Goal: Task Accomplishment & Management: Manage account settings

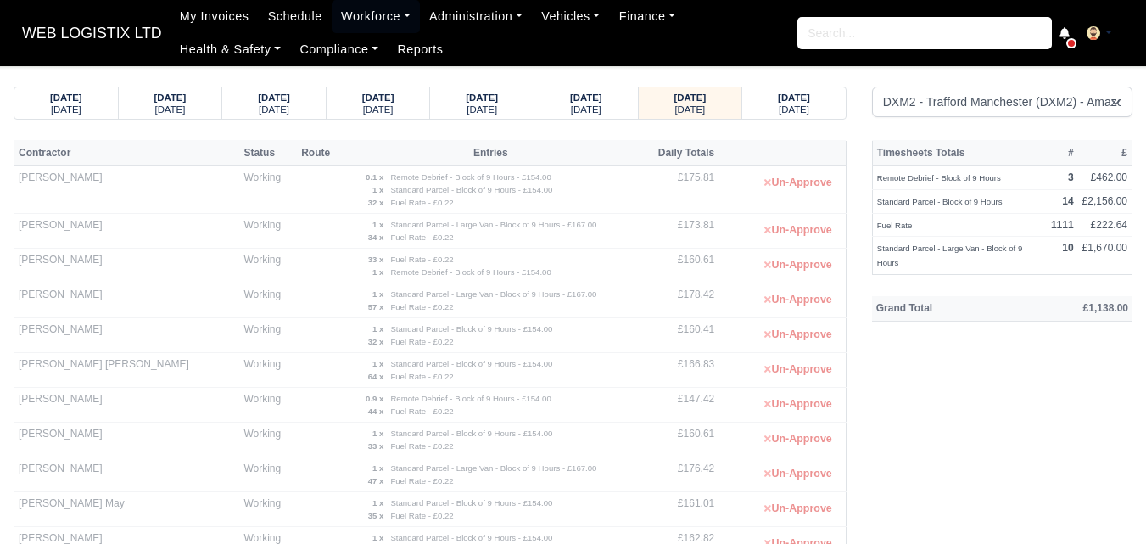
select select "1"
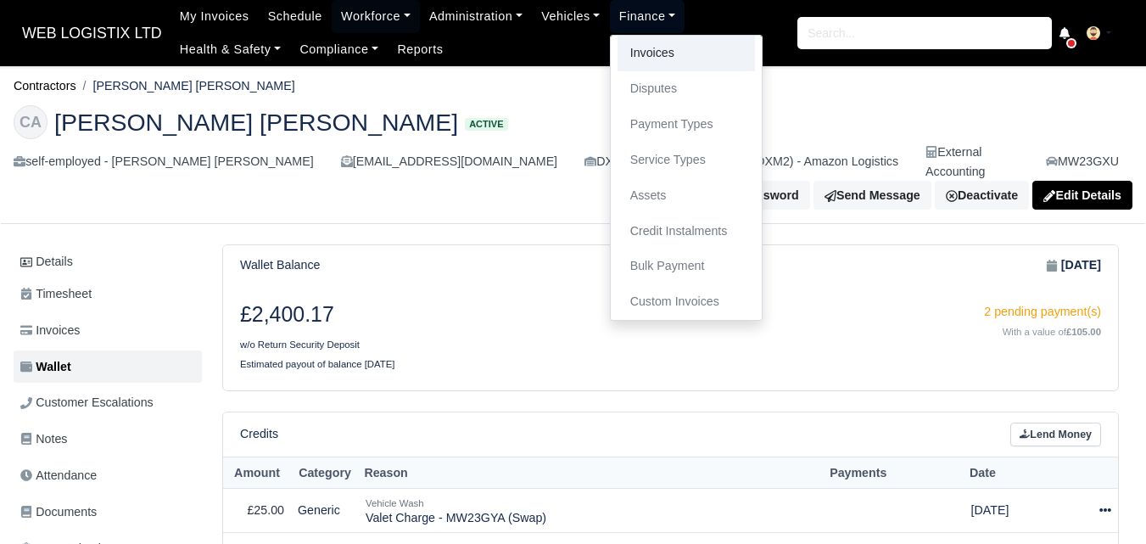
click at [642, 69] on link "Invoices" at bounding box center [686, 54] width 137 height 36
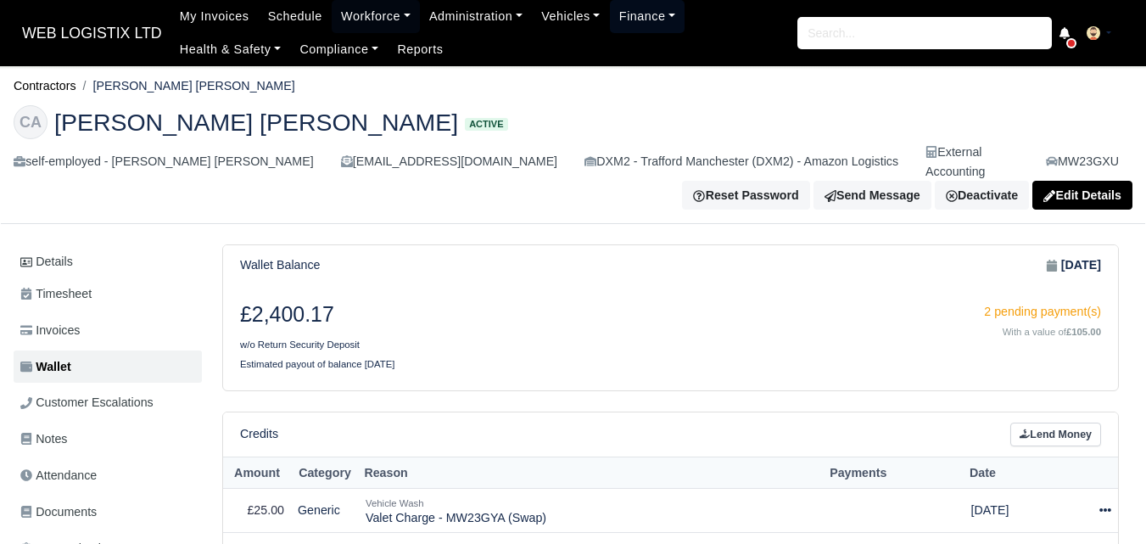
click at [623, 22] on link "Finance" at bounding box center [647, 16] width 75 height 33
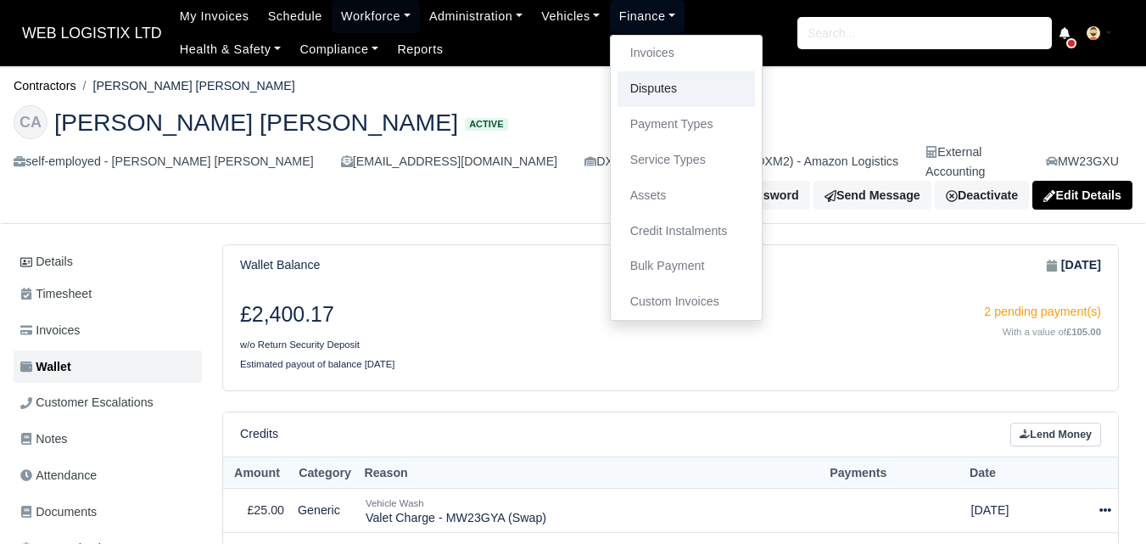
click at [643, 95] on link "Disputes" at bounding box center [686, 89] width 137 height 36
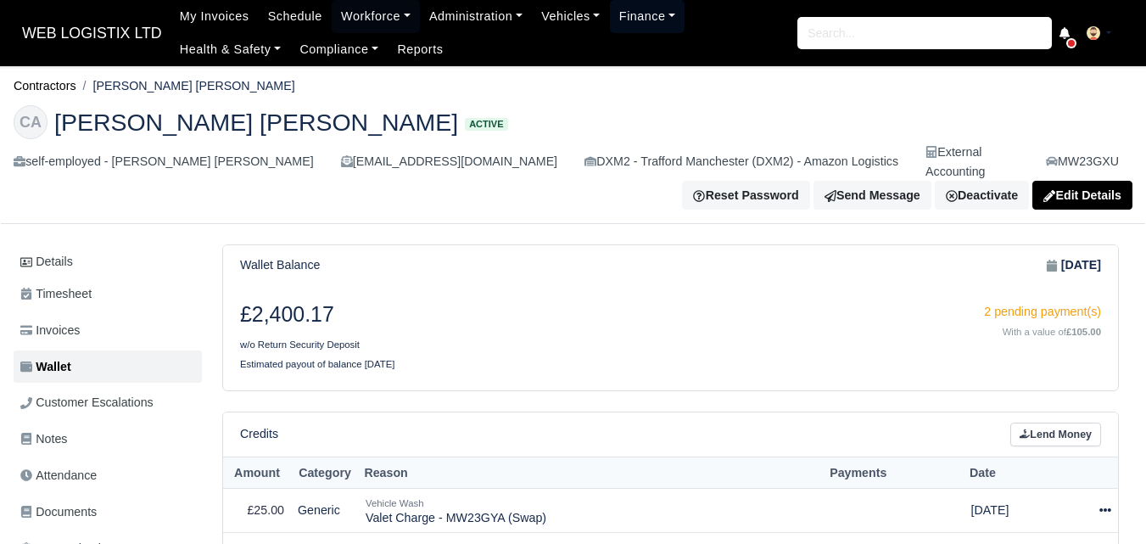
click at [638, 11] on link "Finance" at bounding box center [647, 16] width 75 height 33
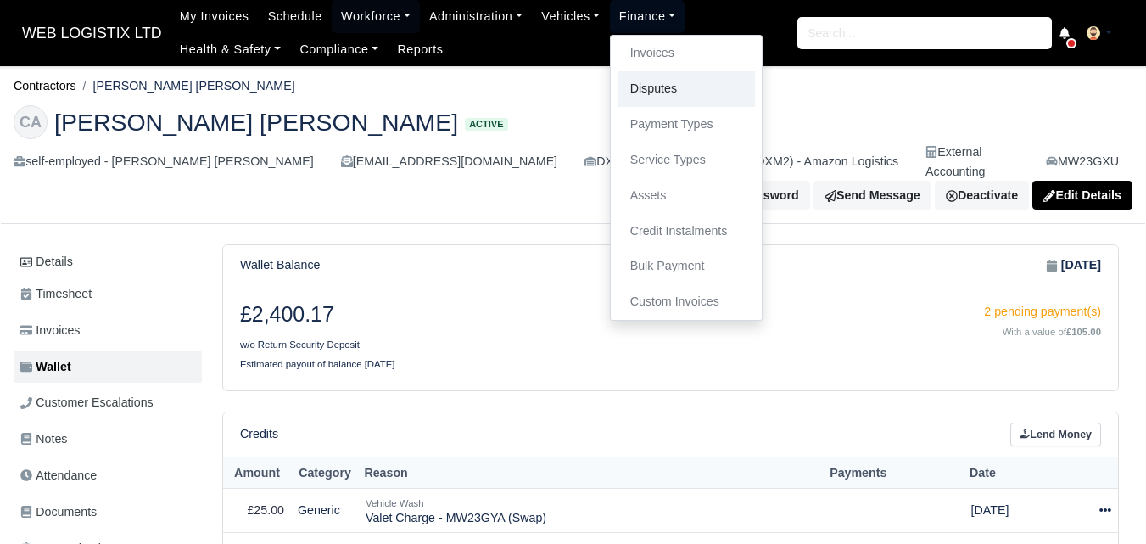
click at [667, 98] on link "Disputes" at bounding box center [686, 89] width 137 height 36
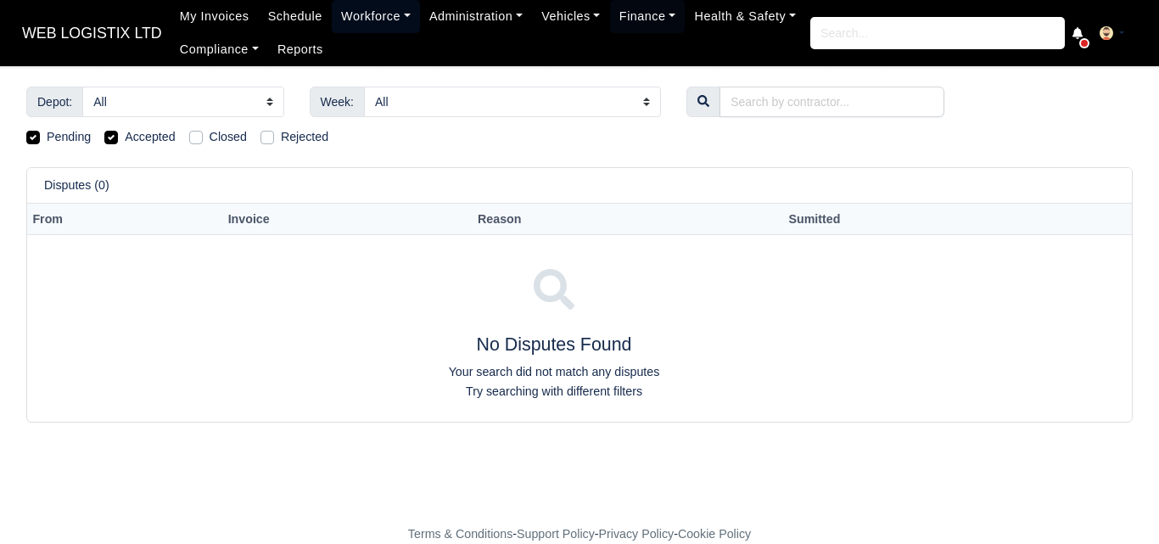
click at [386, 11] on link "Workforce" at bounding box center [376, 16] width 88 height 33
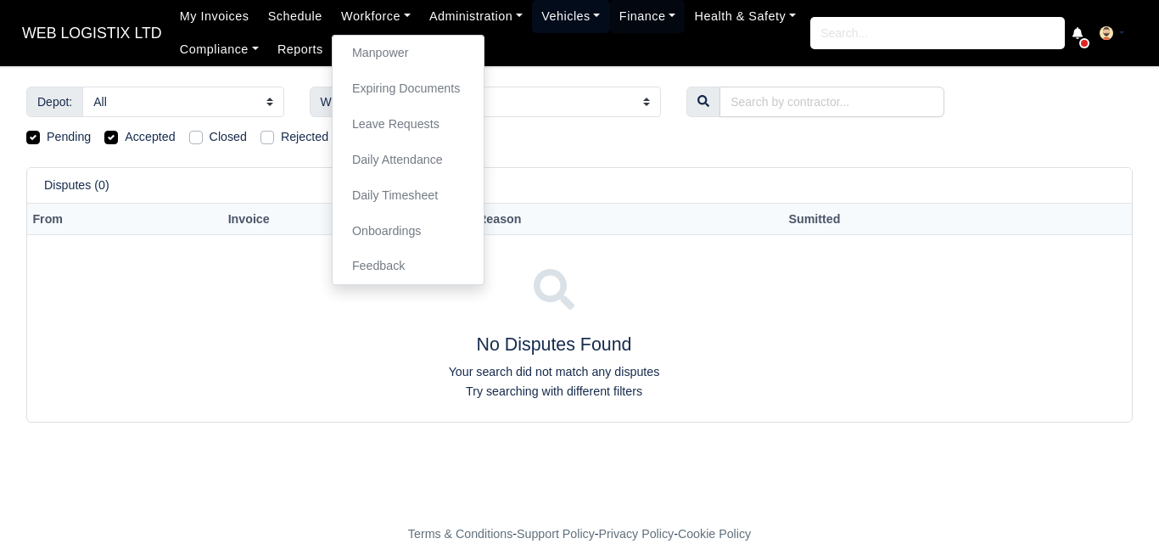
click at [566, 20] on link "Vehicles" at bounding box center [571, 16] width 78 height 33
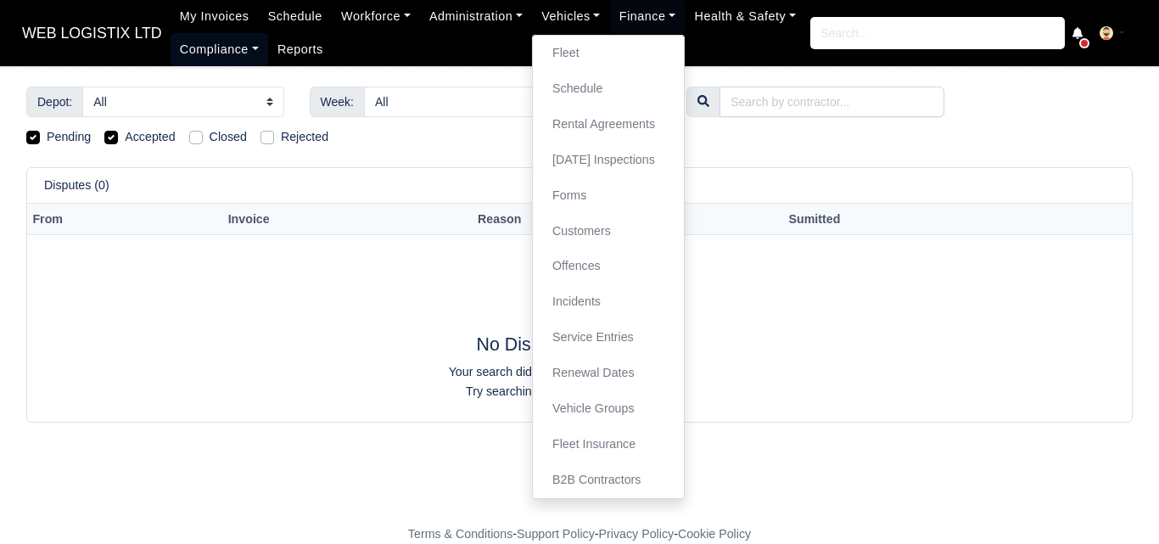
click at [202, 53] on link "Compliance" at bounding box center [220, 49] width 98 height 33
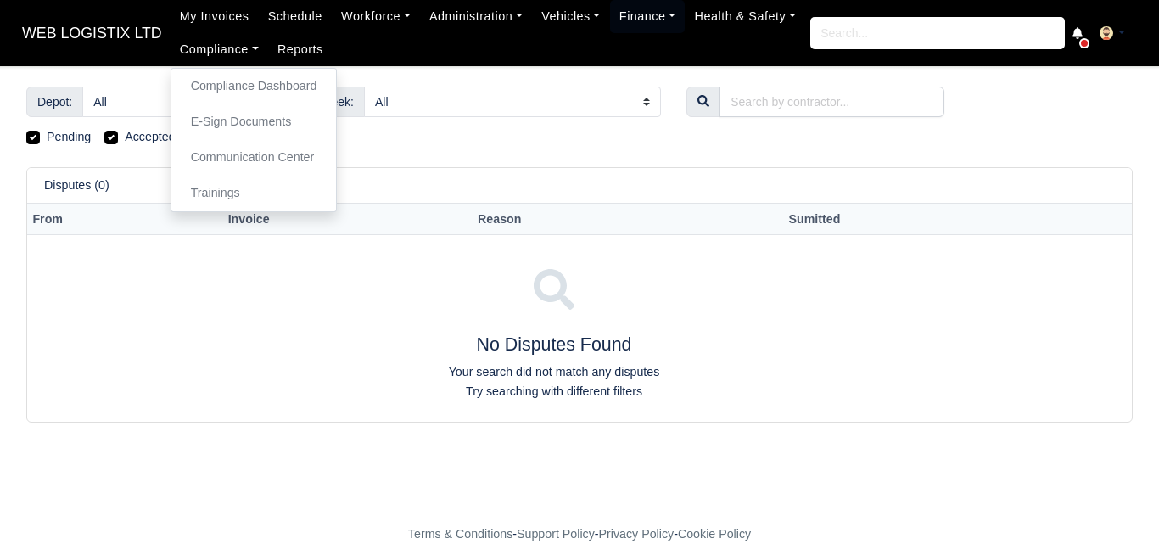
click at [332, 334] on h4 "No Disputes Found" at bounding box center [554, 345] width 1040 height 22
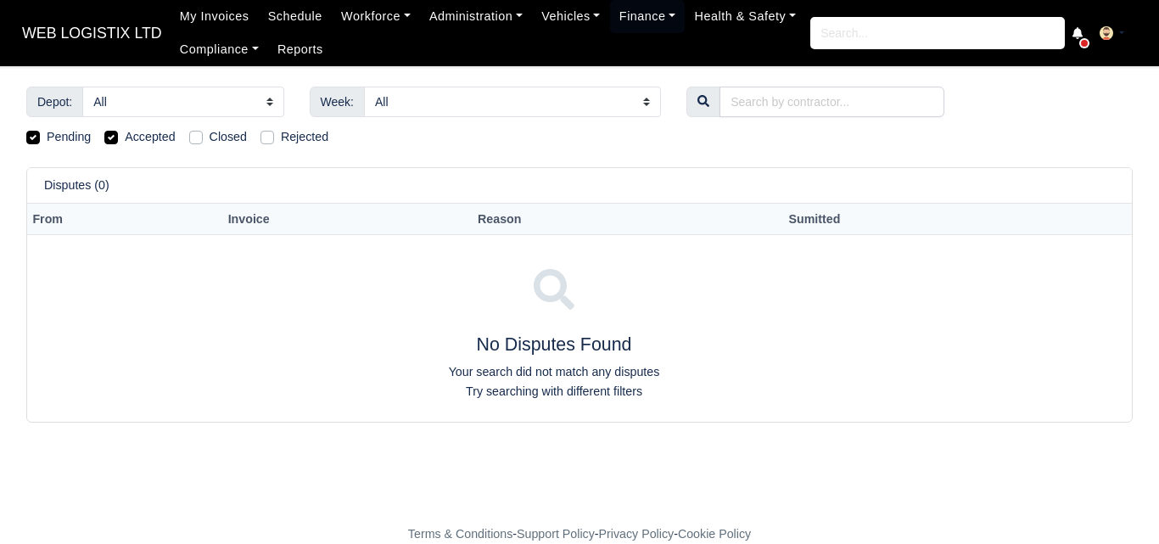
click at [281, 140] on label "Rejected" at bounding box center [305, 137] width 48 height 20
click at [261, 140] on input "Rejected" at bounding box center [267, 134] width 14 height 14
checkbox input "true"
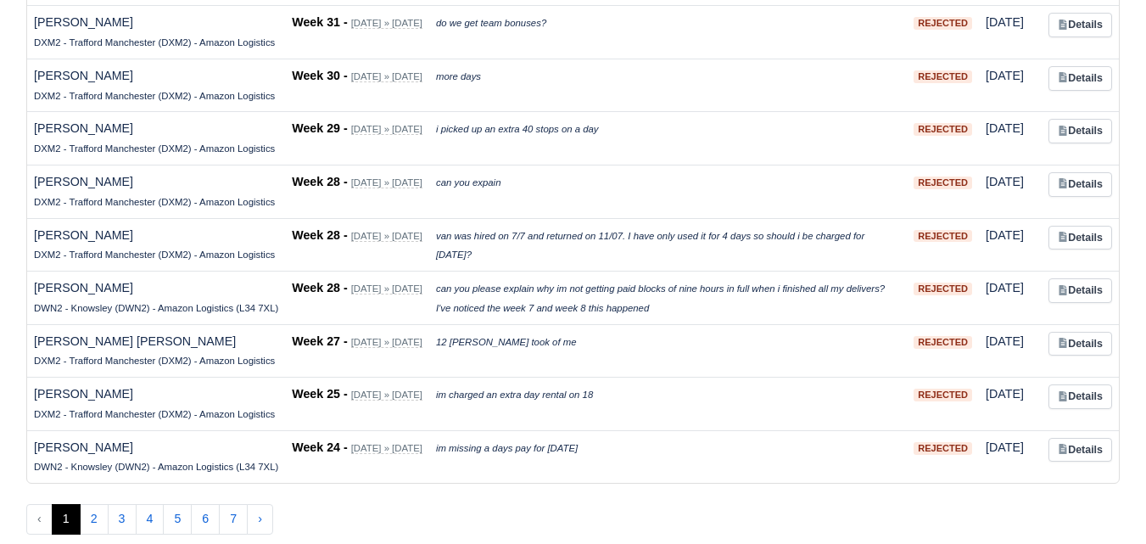
scroll to position [305, 0]
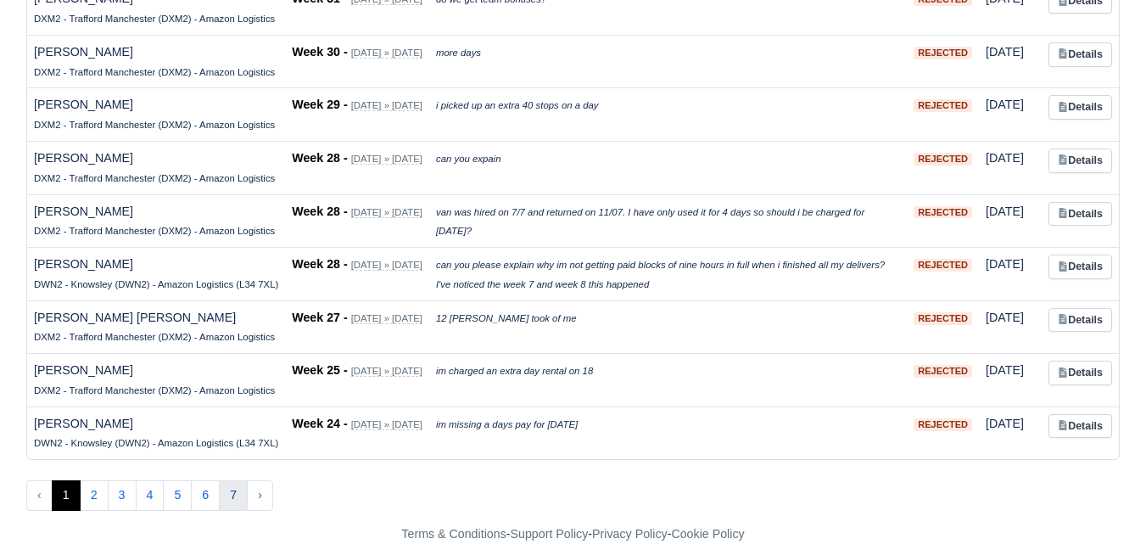
click at [236, 501] on button "7" at bounding box center [233, 495] width 29 height 31
